Goal: Information Seeking & Learning: Understand process/instructions

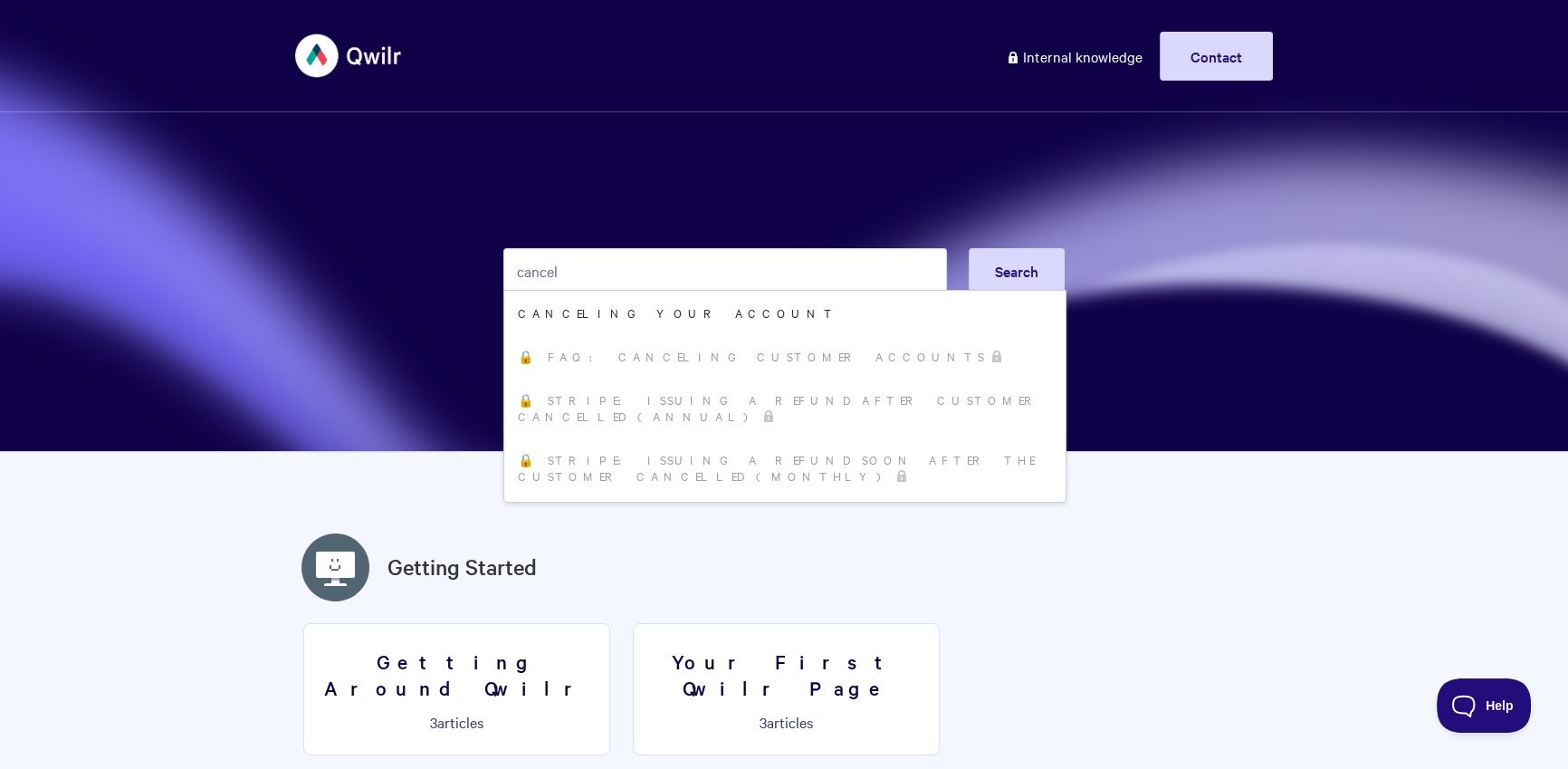
type input "cancel"
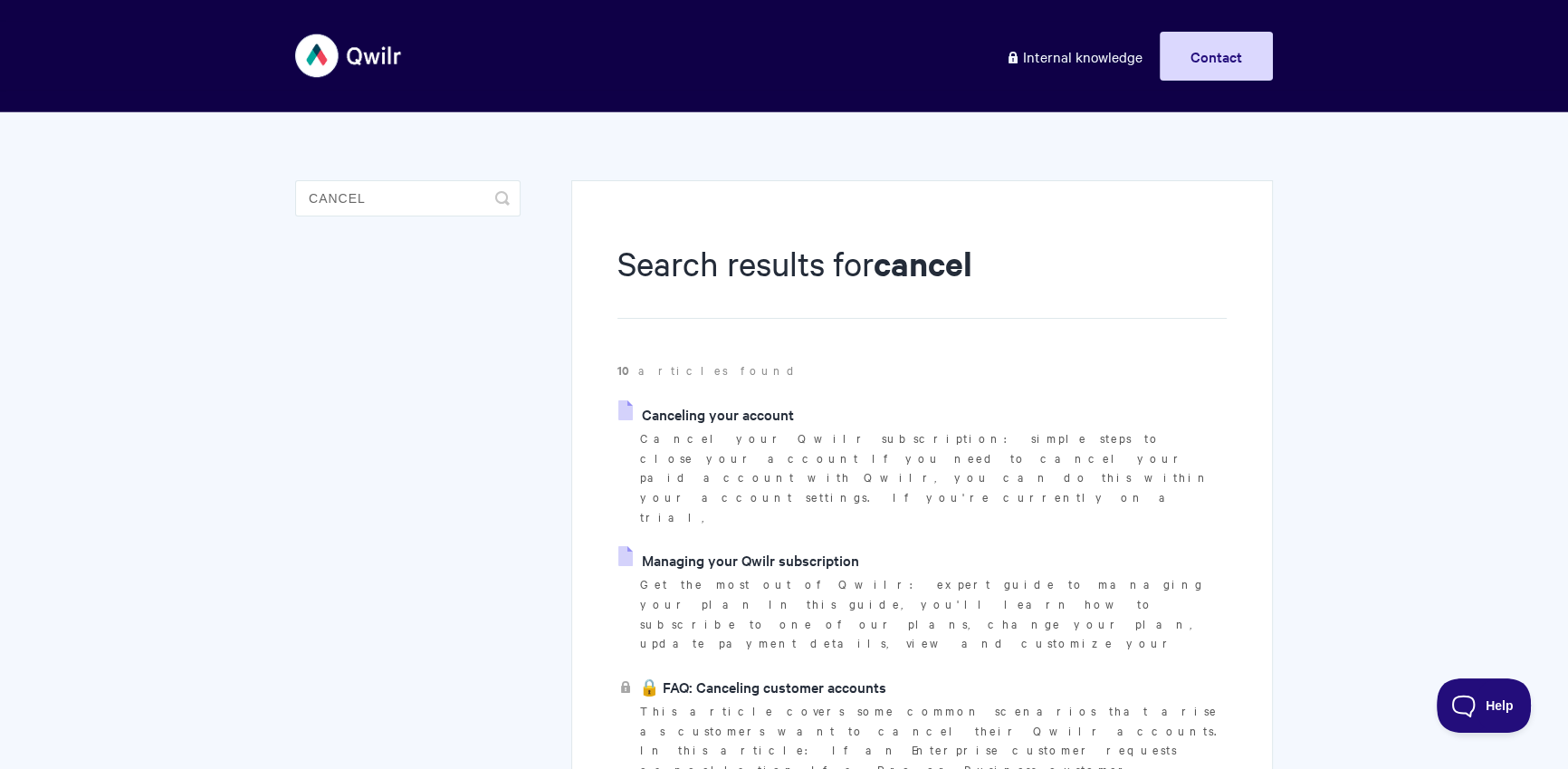
click at [689, 427] on li "Canceling your account Cancel your Qwilr subscription: simple steps to close yo…" at bounding box center [921, 464] width 610 height 127
click at [692, 423] on link "Canceling your account" at bounding box center [705, 413] width 175 height 27
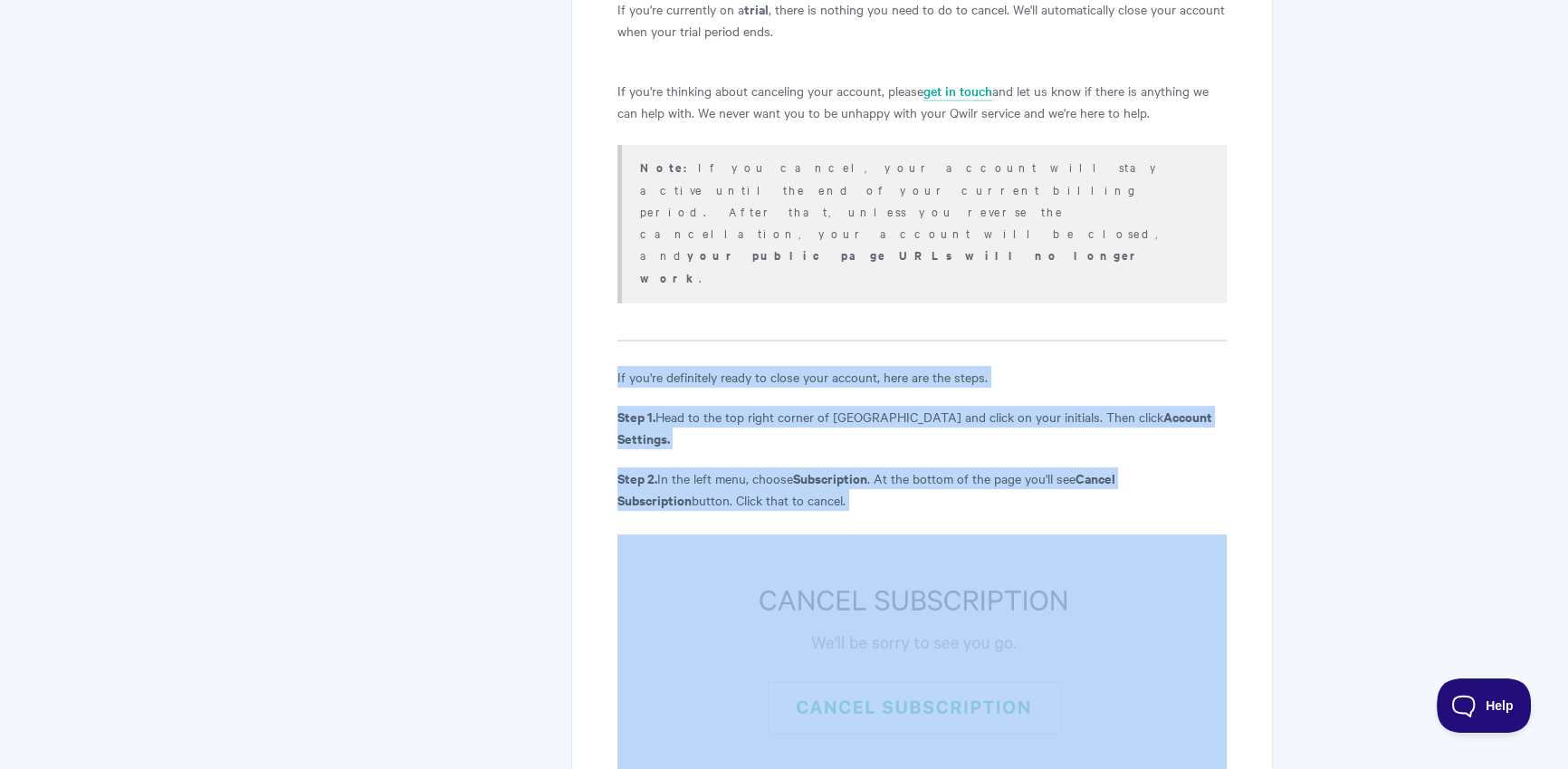
scroll to position [774, 0]
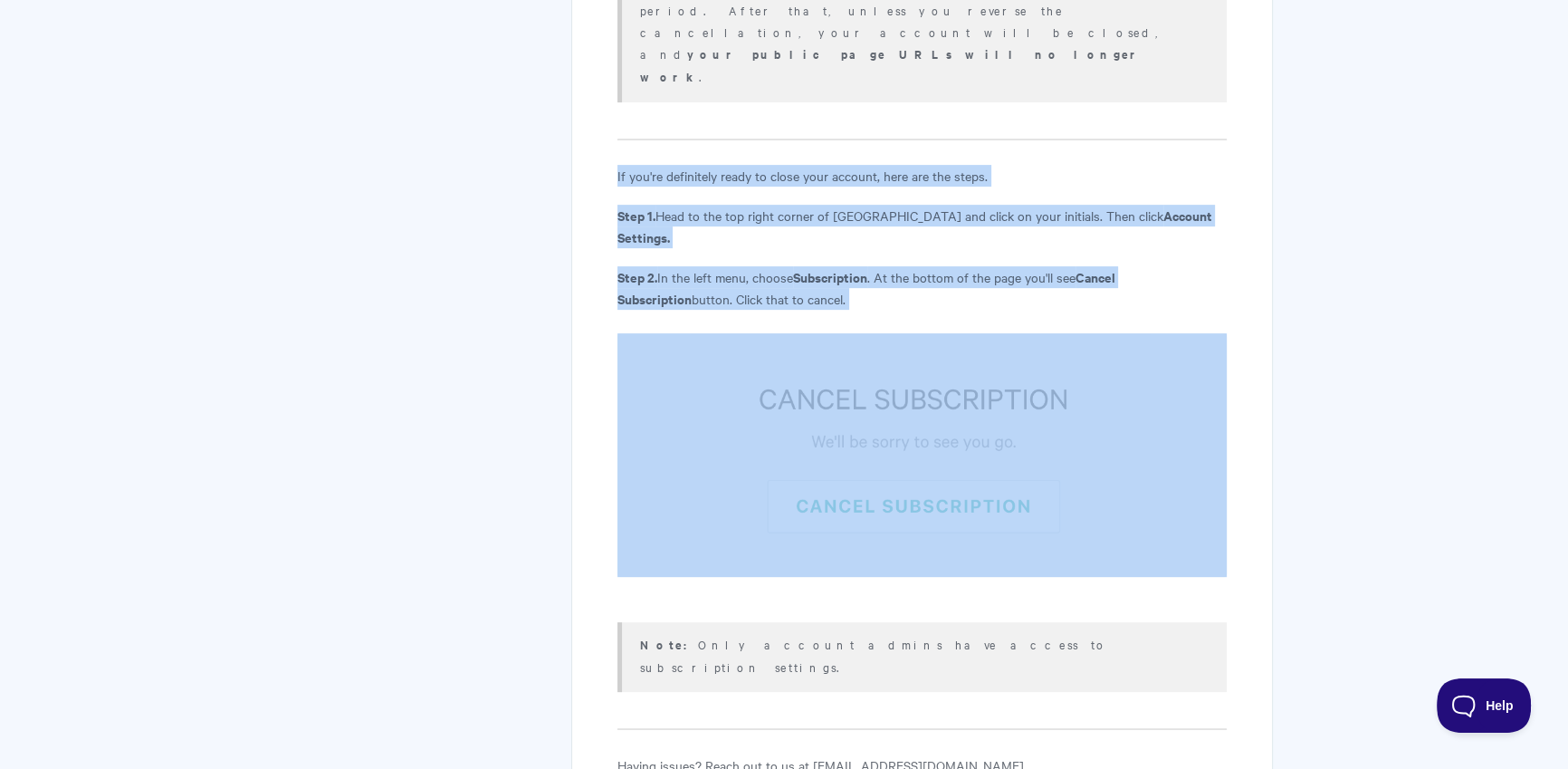
drag, startPoint x: 599, startPoint y: 286, endPoint x: 1053, endPoint y: 463, distance: 487.3
click at [1053, 463] on div "Canceling your account View in Help Scout Cancel your Qwilr subscription: simpl…" at bounding box center [922, 132] width 702 height 1451
copy article "If you're definitely ready to close your account, here are the steps. Step 1. H…"
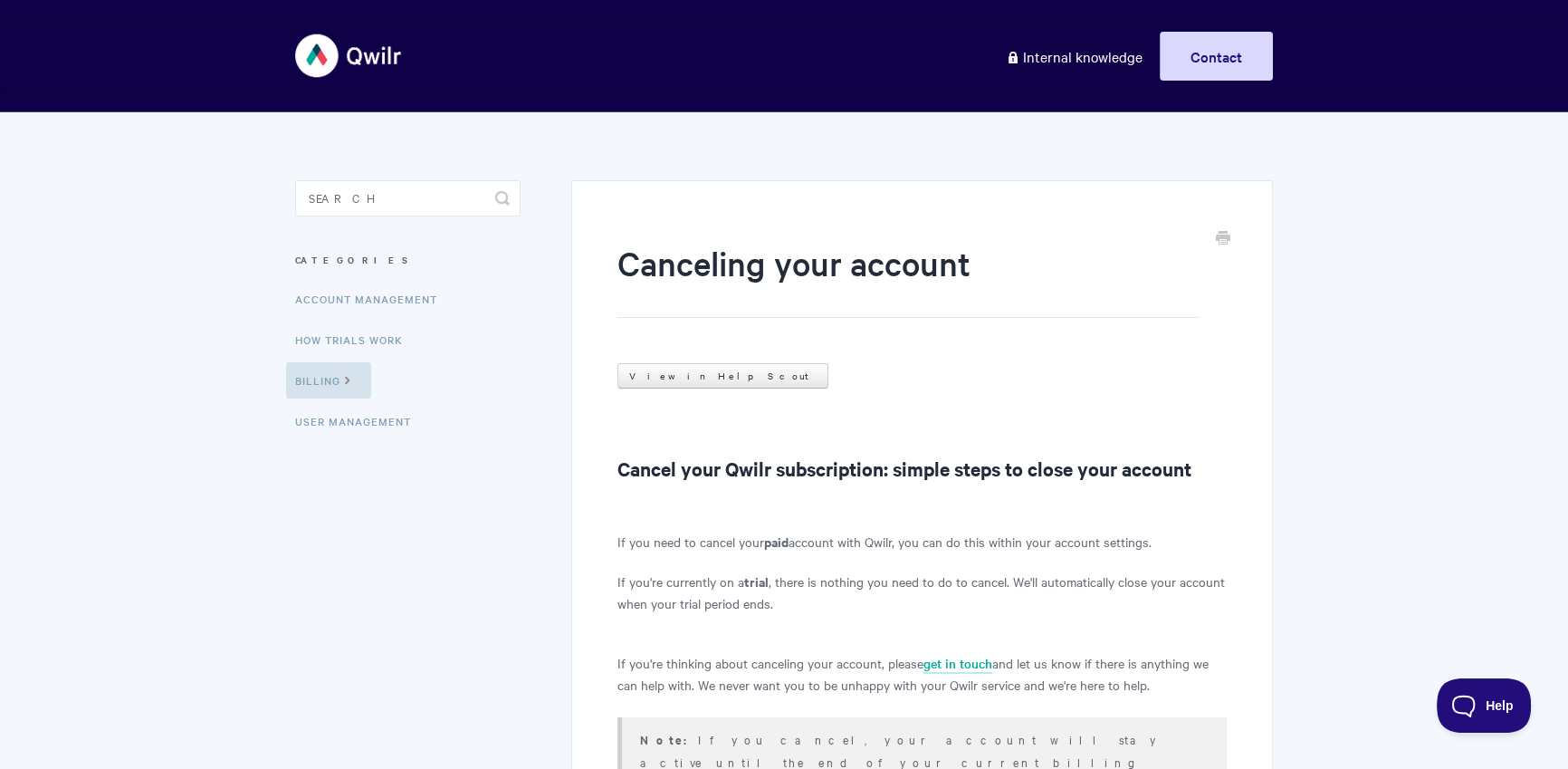
scroll to position [312, 0]
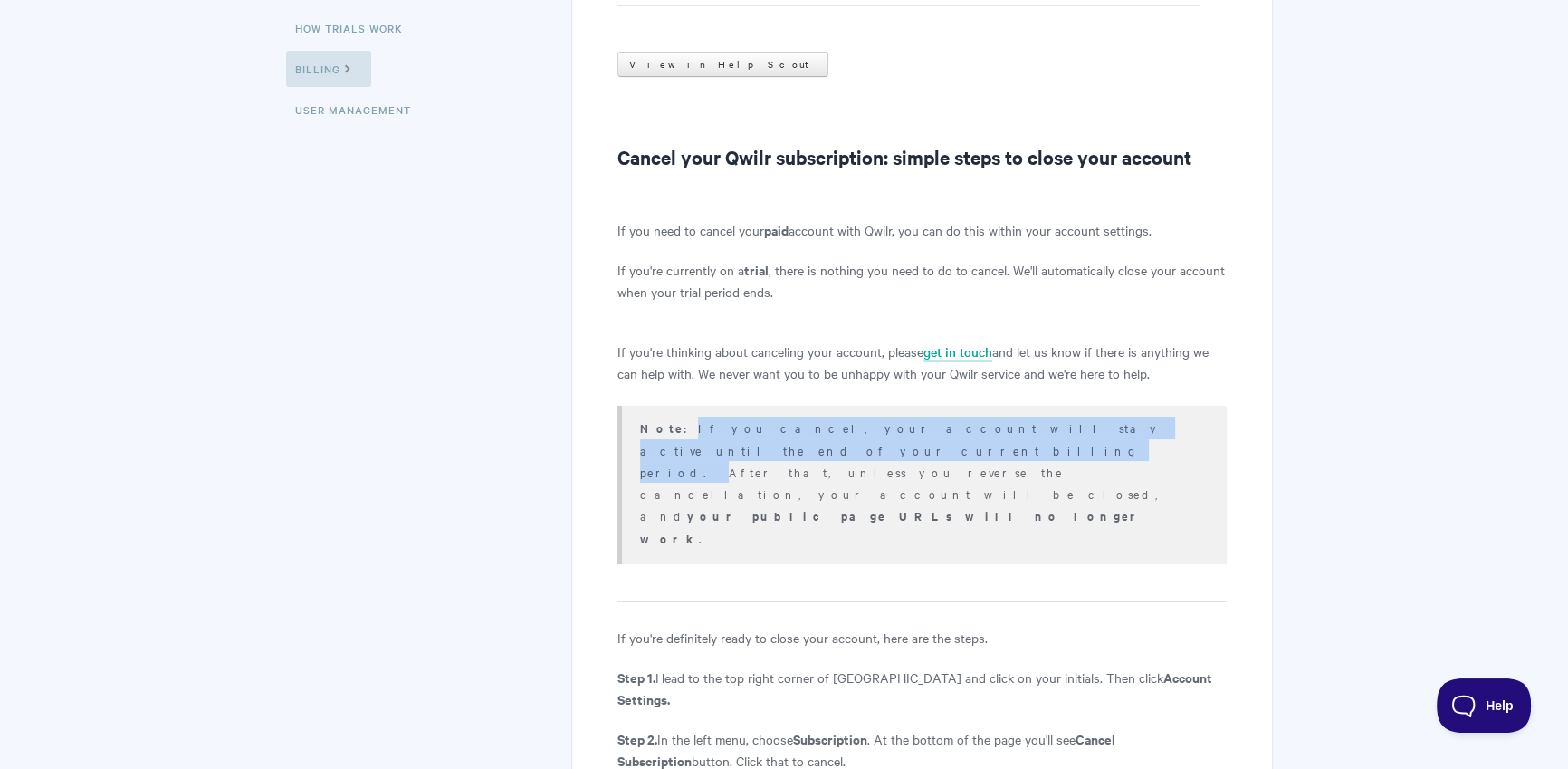
drag, startPoint x: 667, startPoint y: 430, endPoint x: 1086, endPoint y: 431, distance: 419.0
click at [1086, 431] on p "Note: If you cancel, your account will stay active until the end of your curren…" at bounding box center [921, 483] width 564 height 133
copy p "If you cancel, your account will stay active until the end of your current bill…"
